Goal: Task Accomplishment & Management: Manage account settings

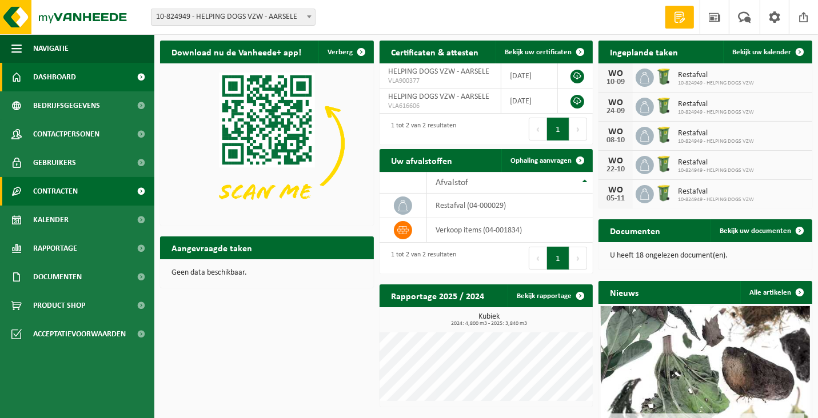
click at [66, 193] on span "Contracten" at bounding box center [55, 191] width 45 height 29
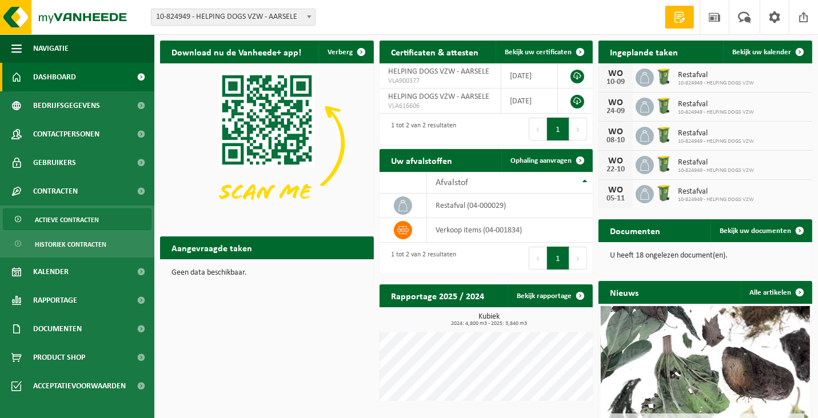
click at [66, 218] on span "Actieve contracten" at bounding box center [67, 220] width 64 height 22
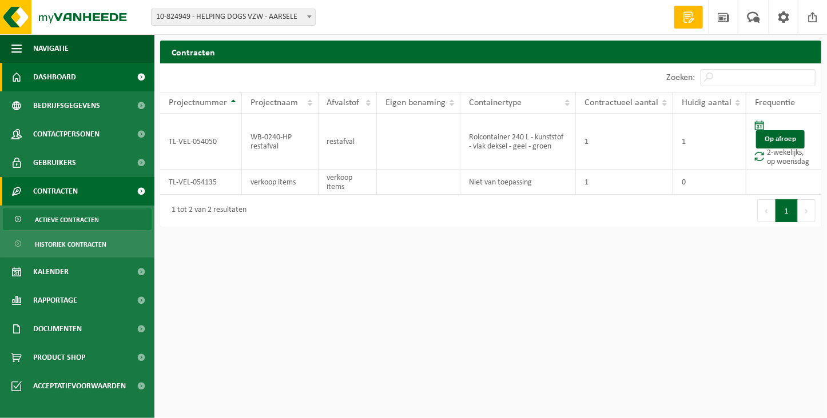
click at [60, 75] on span "Dashboard" at bounding box center [54, 77] width 43 height 29
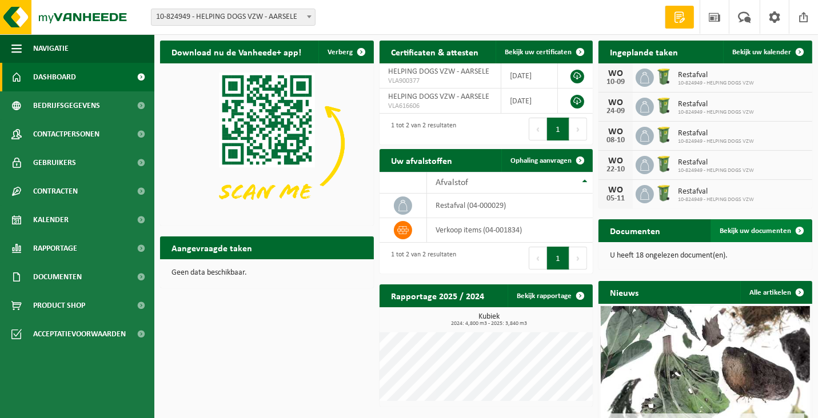
click at [747, 228] on span "Bekijk uw documenten" at bounding box center [755, 231] width 71 height 7
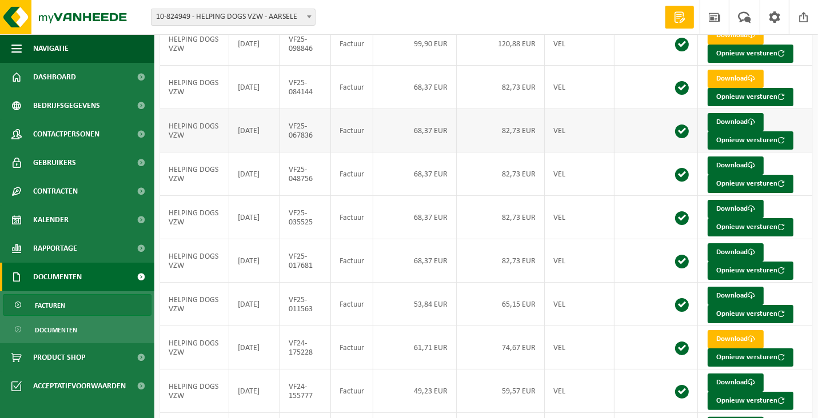
scroll to position [196, 0]
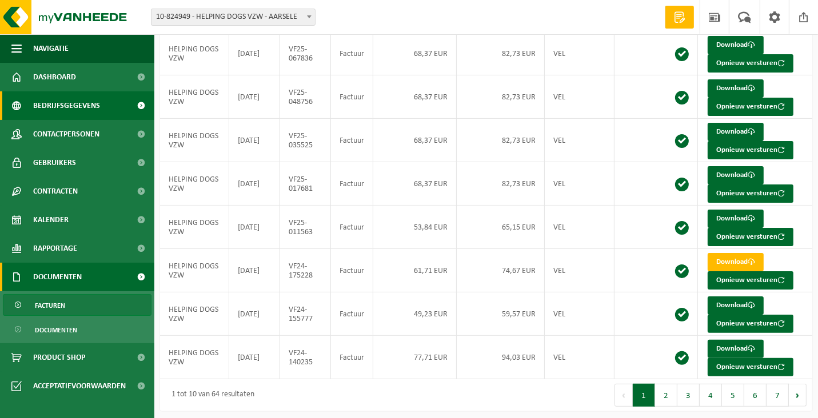
click at [138, 106] on span at bounding box center [142, 105] width 26 height 29
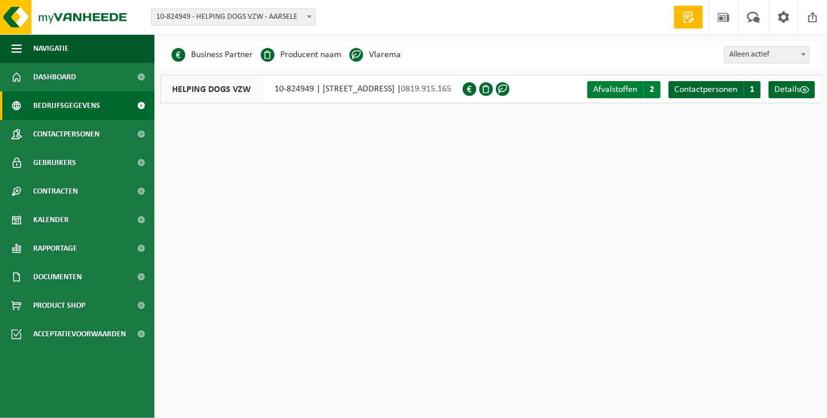
click at [653, 87] on span "2" at bounding box center [651, 89] width 17 height 17
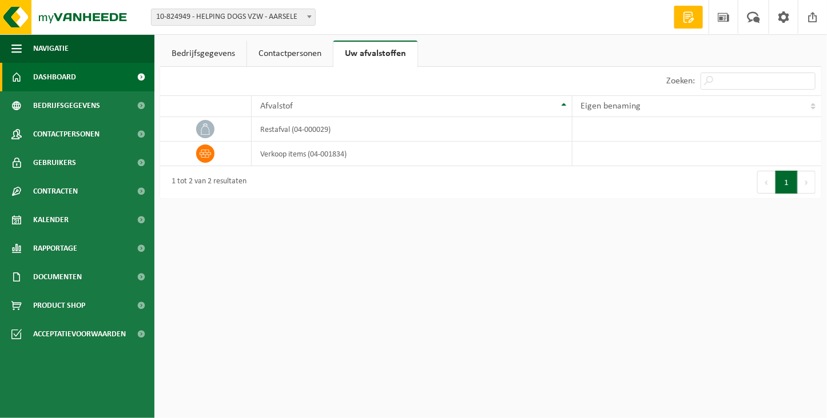
click at [54, 82] on span "Dashboard" at bounding box center [54, 77] width 43 height 29
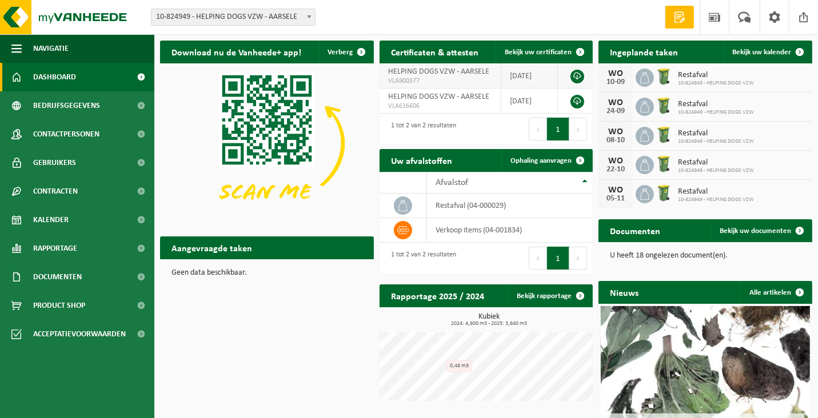
click at [577, 73] on link at bounding box center [577, 77] width 14 height 14
click at [68, 107] on span "Bedrijfsgegevens" at bounding box center [66, 105] width 67 height 29
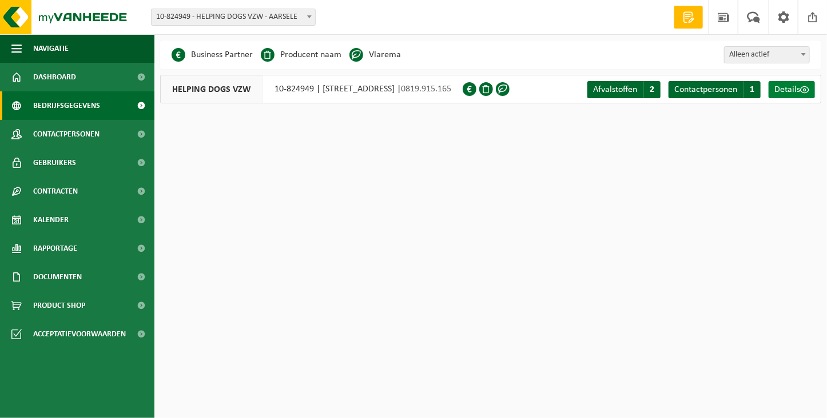
click at [777, 87] on span "Details" at bounding box center [787, 89] width 26 height 9
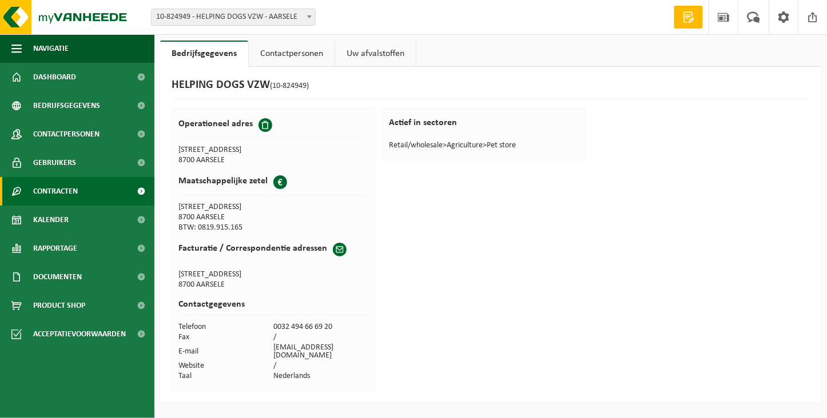
click at [50, 191] on span "Contracten" at bounding box center [55, 191] width 45 height 29
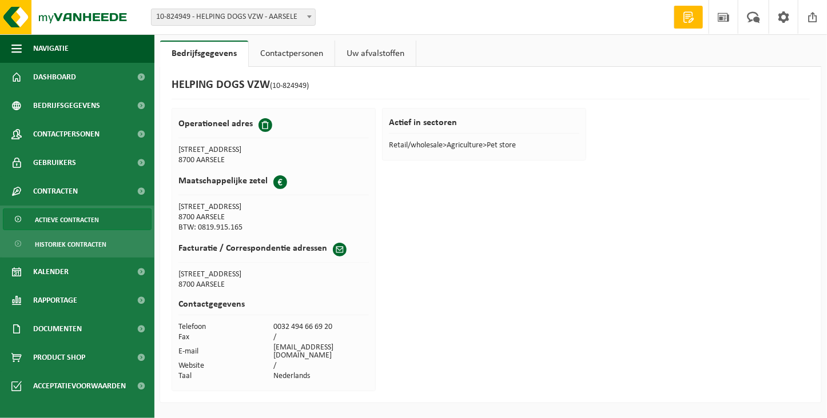
click at [50, 217] on span "Actieve contracten" at bounding box center [67, 220] width 64 height 22
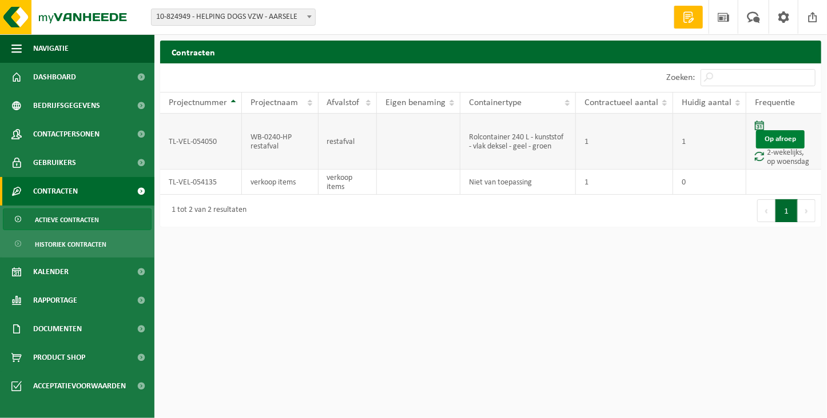
click at [782, 134] on link "Op afroep" at bounding box center [780, 139] width 49 height 18
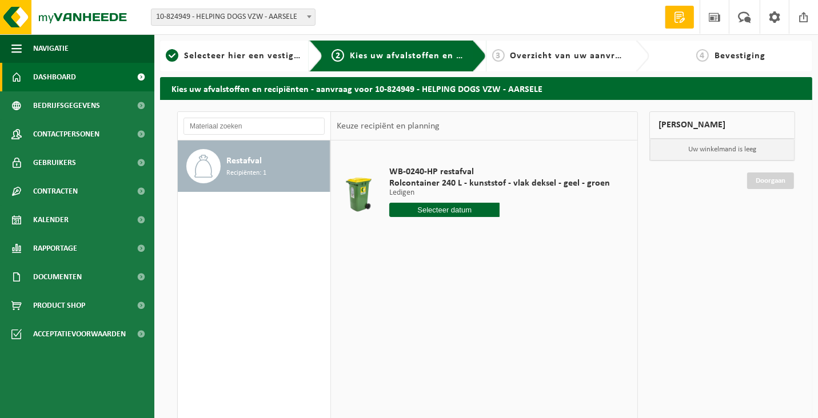
click at [46, 74] on span "Dashboard" at bounding box center [54, 77] width 43 height 29
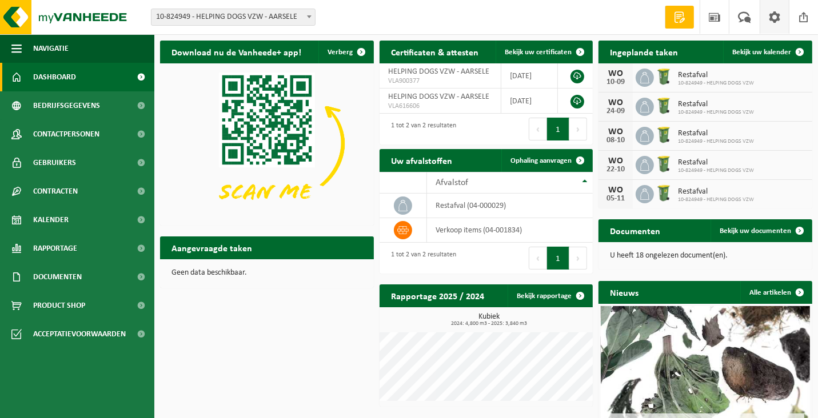
click at [773, 15] on span at bounding box center [774, 17] width 17 height 34
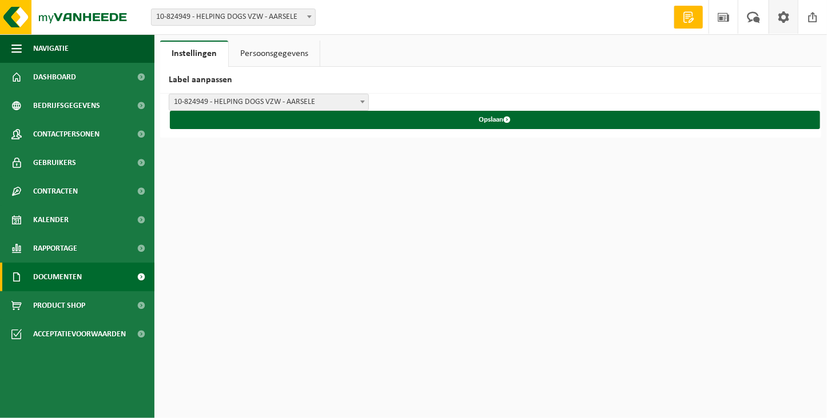
click at [46, 276] on span "Documenten" at bounding box center [57, 277] width 49 height 29
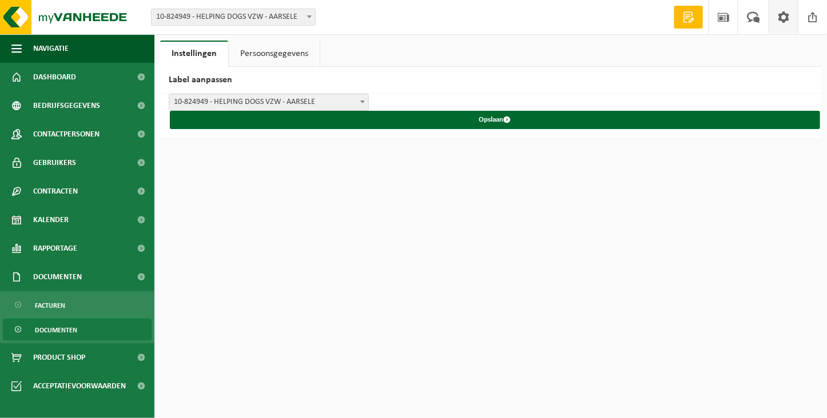
click at [50, 330] on span "Documenten" at bounding box center [56, 331] width 42 height 22
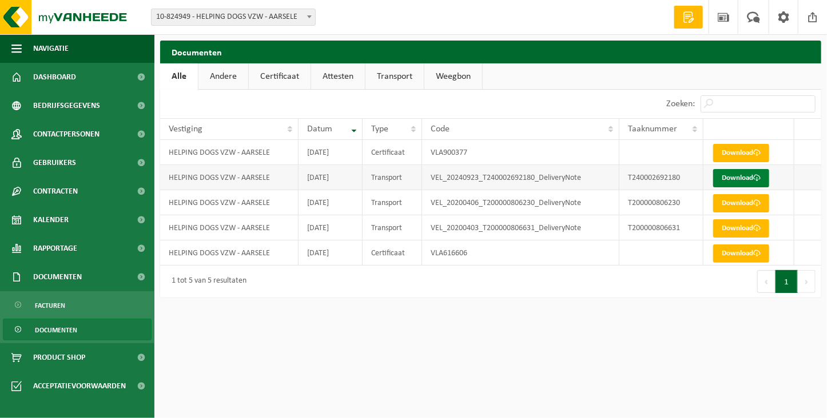
click at [733, 175] on link "Download" at bounding box center [741, 178] width 56 height 18
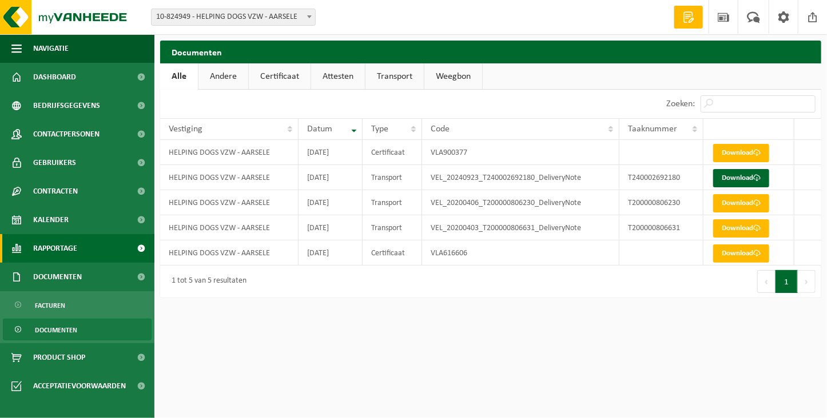
click at [61, 248] on span "Rapportage" at bounding box center [55, 248] width 44 height 29
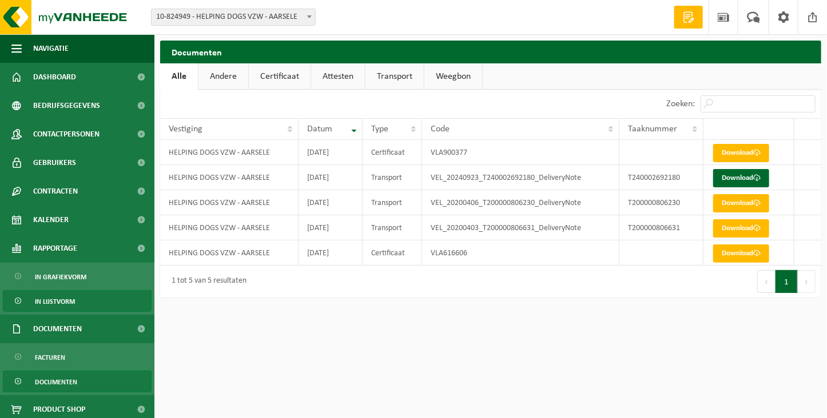
click at [62, 298] on span "In lijstvorm" at bounding box center [55, 302] width 40 height 22
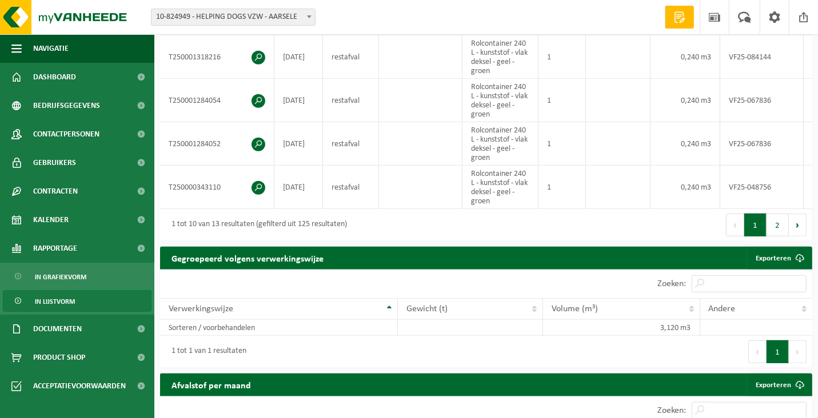
scroll to position [572, 0]
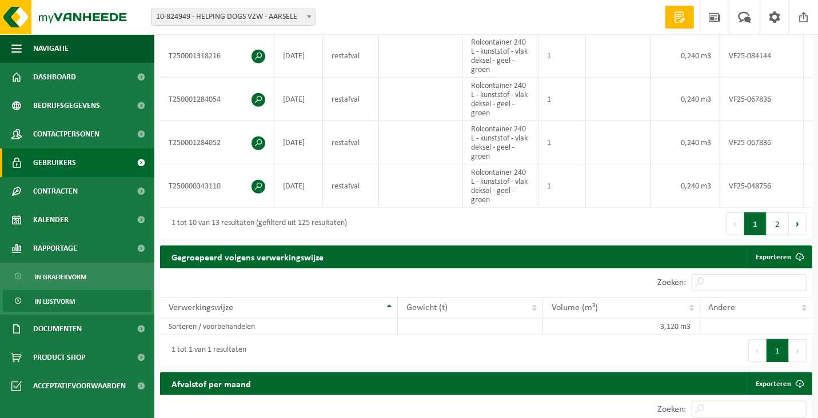
click at [53, 162] on span "Gebruikers" at bounding box center [54, 163] width 43 height 29
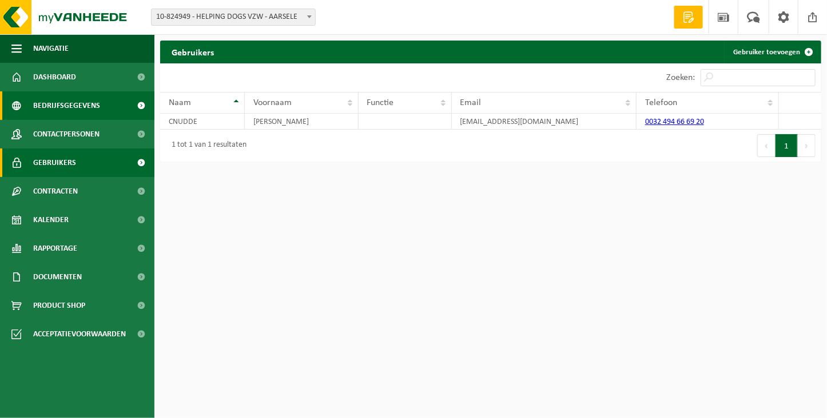
click at [63, 101] on span "Bedrijfsgegevens" at bounding box center [66, 105] width 67 height 29
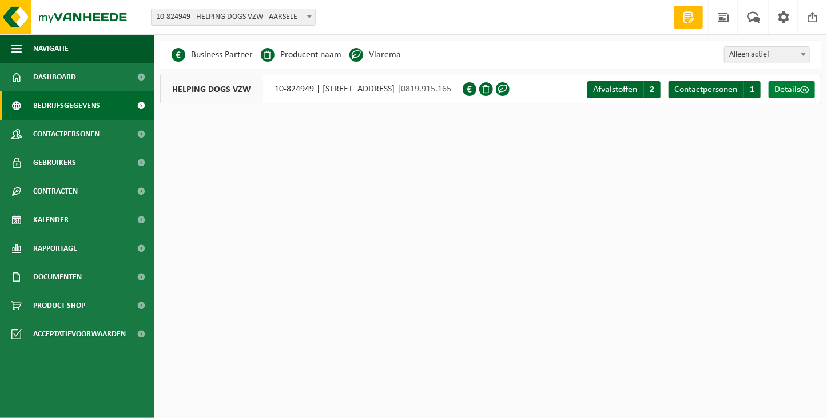
click at [780, 87] on span "Details" at bounding box center [787, 89] width 26 height 9
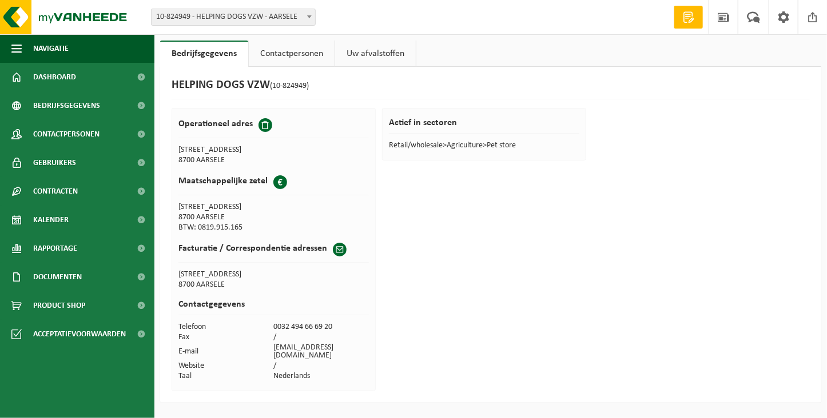
click at [386, 52] on link "Uw afvalstoffen" at bounding box center [375, 54] width 81 height 26
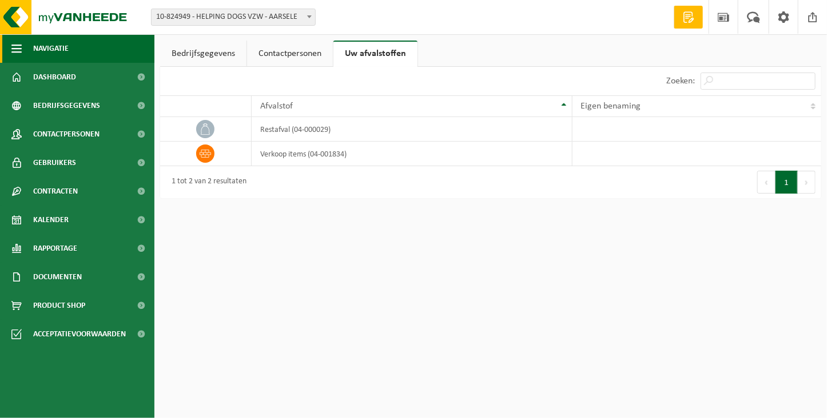
click at [23, 44] on button "Navigatie" at bounding box center [77, 48] width 154 height 29
